Goal: Task Accomplishment & Management: Manage account settings

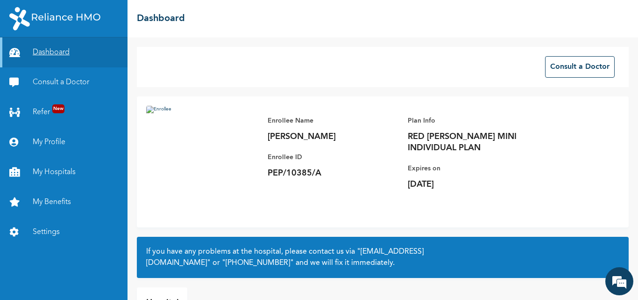
click at [52, 53] on link "Dashboard" at bounding box center [64, 52] width 128 height 30
click at [48, 52] on link "Dashboard" at bounding box center [64, 52] width 128 height 30
click at [49, 48] on link "Dashboard" at bounding box center [64, 52] width 128 height 30
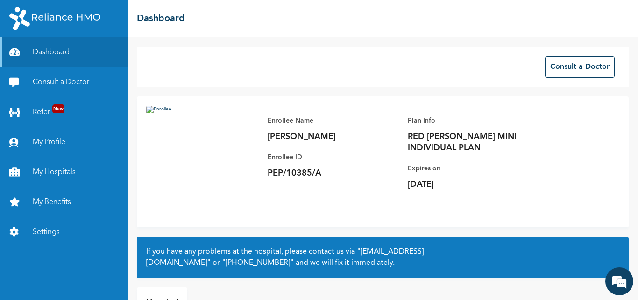
click at [49, 141] on link "My Profile" at bounding box center [64, 142] width 128 height 30
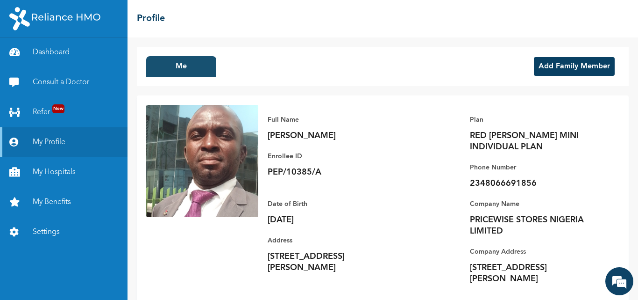
click at [183, 67] on button "Me" at bounding box center [181, 66] width 70 height 21
click at [550, 65] on button "Add Family Member" at bounding box center [574, 66] width 81 height 19
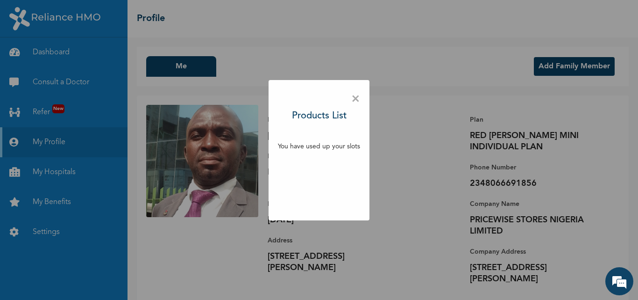
click at [353, 96] on span "×" at bounding box center [355, 99] width 9 height 20
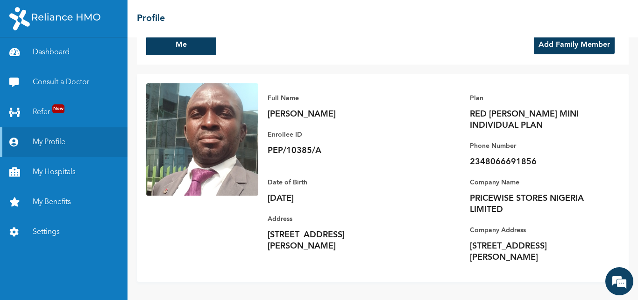
scroll to position [33, 0]
click at [44, 231] on link "Settings" at bounding box center [64, 232] width 128 height 30
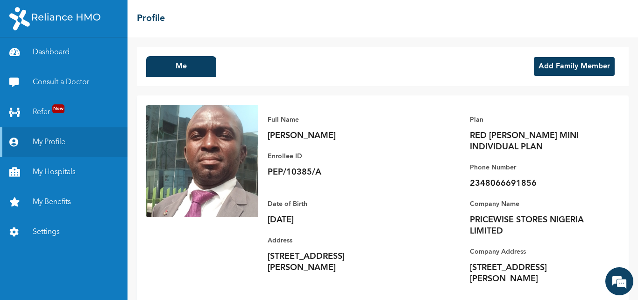
click at [561, 64] on button "Add Family Member" at bounding box center [574, 66] width 81 height 19
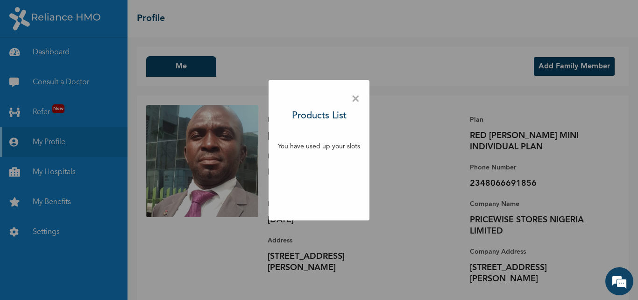
click at [315, 118] on h3 "Products List" at bounding box center [319, 116] width 55 height 14
click at [317, 149] on p "You have used up your slots" at bounding box center [319, 147] width 82 height 10
click at [318, 146] on p "You have used up your slots" at bounding box center [319, 147] width 82 height 10
click at [316, 19] on div "× Products List You have used up your slots" at bounding box center [319, 150] width 638 height 300
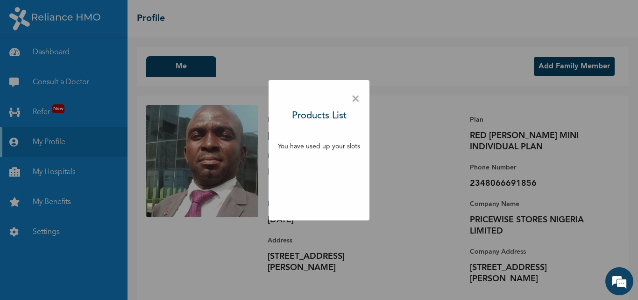
click at [355, 97] on span "×" at bounding box center [355, 99] width 9 height 20
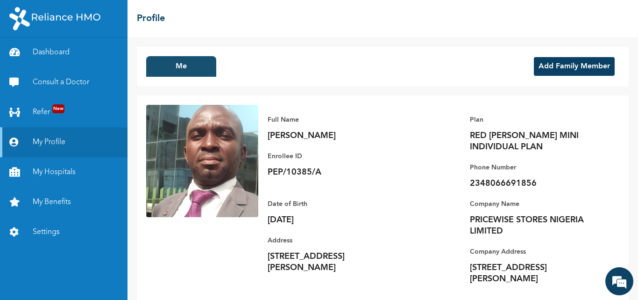
click at [191, 72] on button "Me" at bounding box center [181, 66] width 70 height 21
click at [55, 140] on link "My Profile" at bounding box center [64, 142] width 128 height 30
click at [48, 51] on link "Dashboard" at bounding box center [64, 52] width 128 height 30
